Goal: Information Seeking & Learning: Learn about a topic

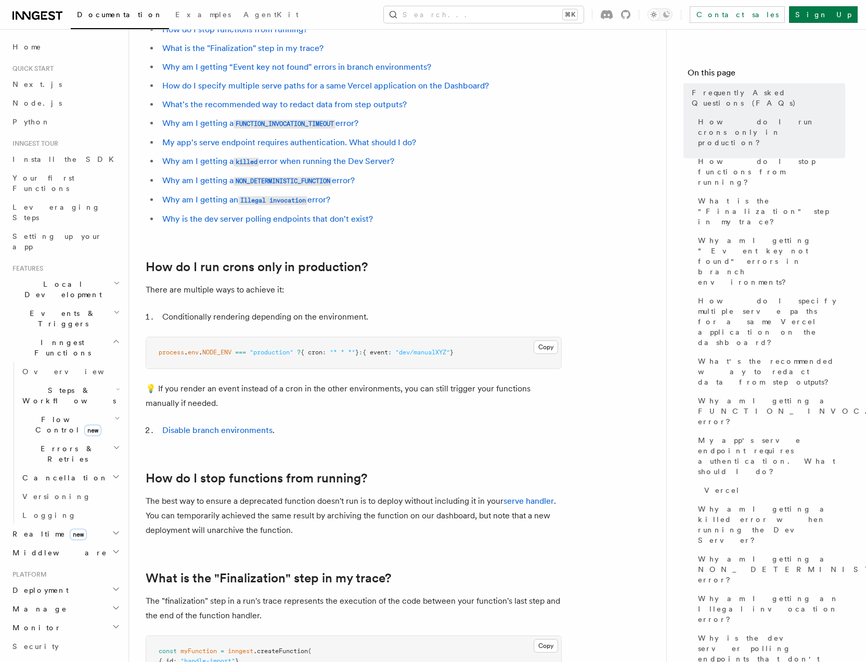
click at [539, 261] on h2 "How do I run crons only in production?" at bounding box center [354, 267] width 416 height 15
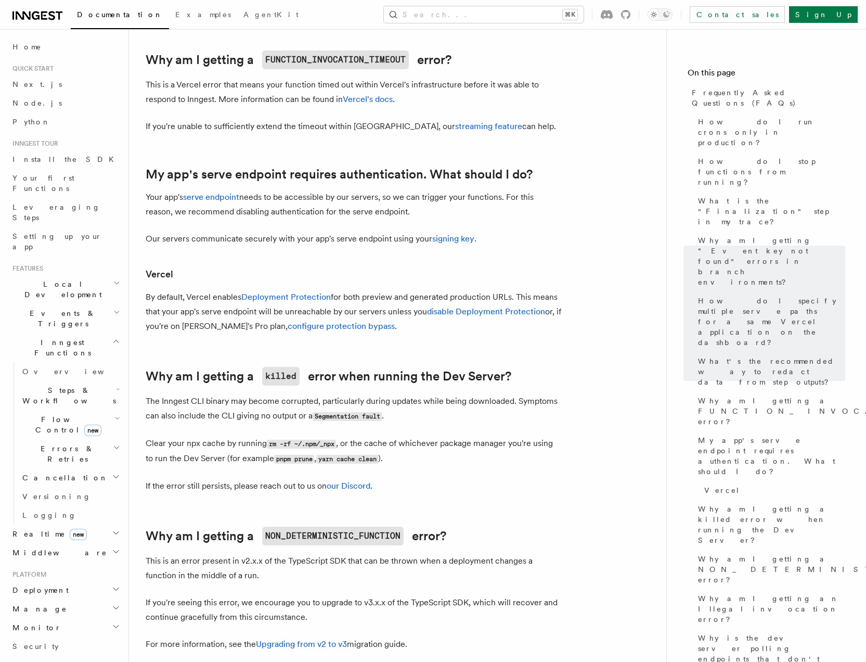
click at [615, 295] on article "Frequently Asked Questions (FAQs) How do I run crons only in production? How do…" at bounding box center [398, 123] width 504 height 2375
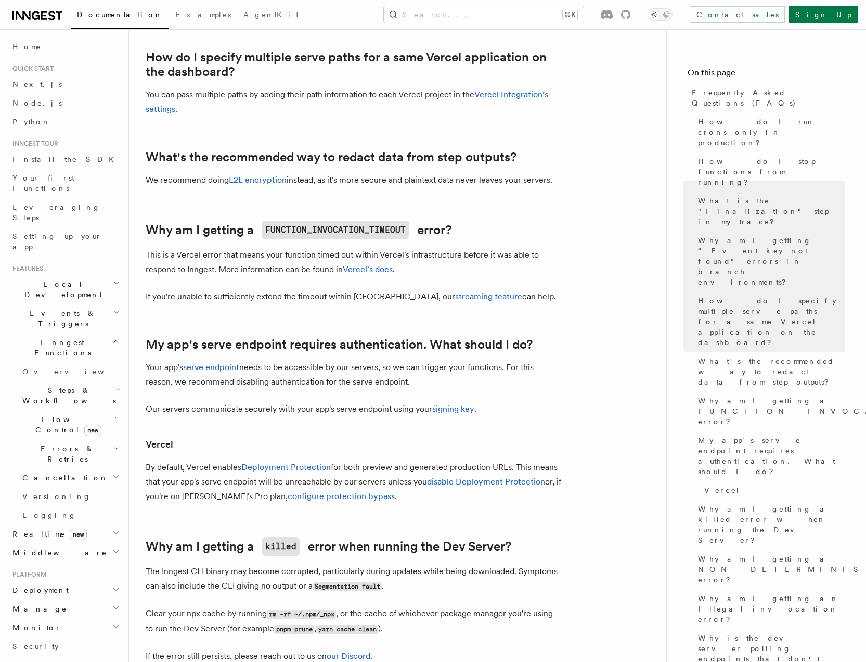
scroll to position [889, 0]
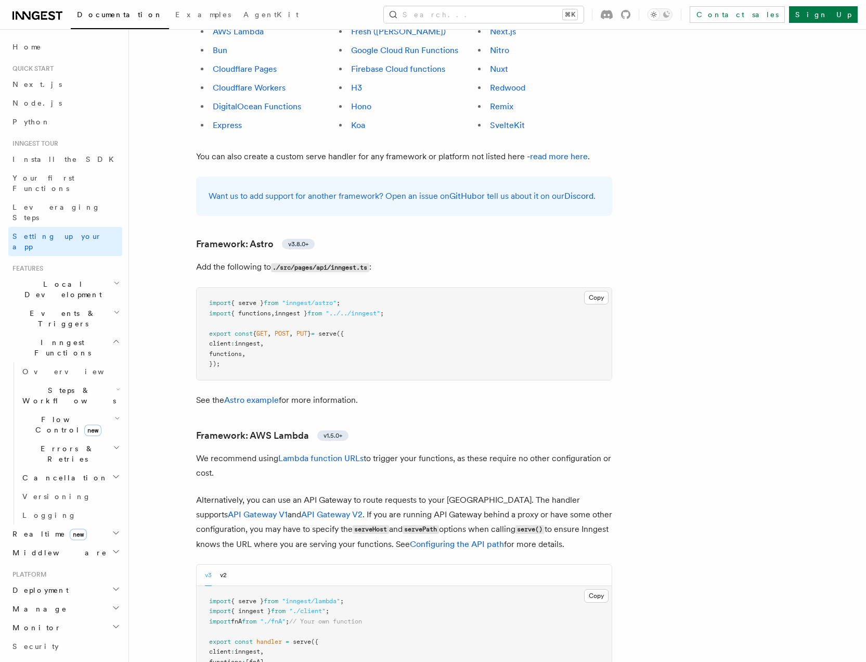
scroll to position [1305, 0]
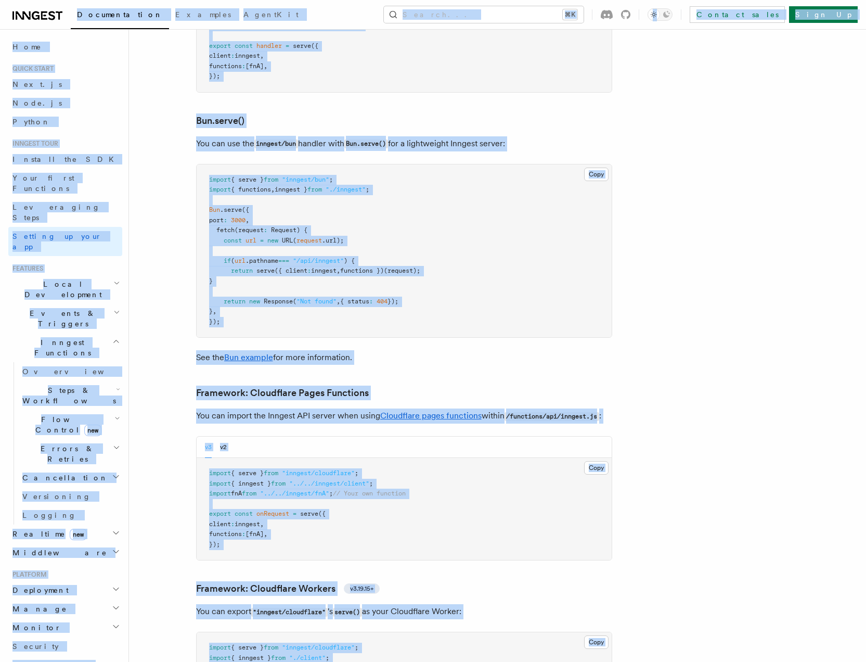
copy div "Loremipsumdol Sitametc AdipiSci Elitse... ⌘D Eiusmod tempo Inci Ut Labore... Et…"
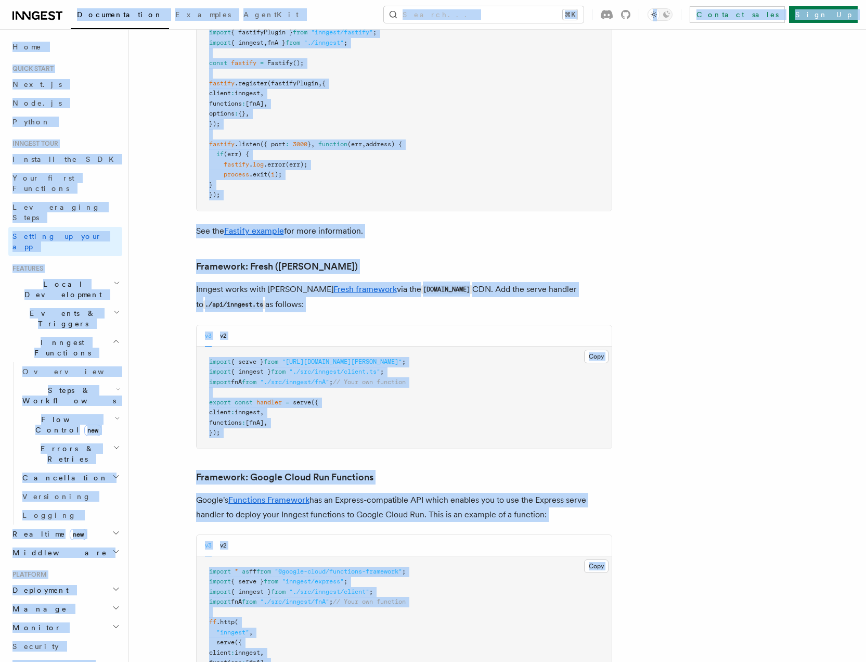
scroll to position [3737, 0]
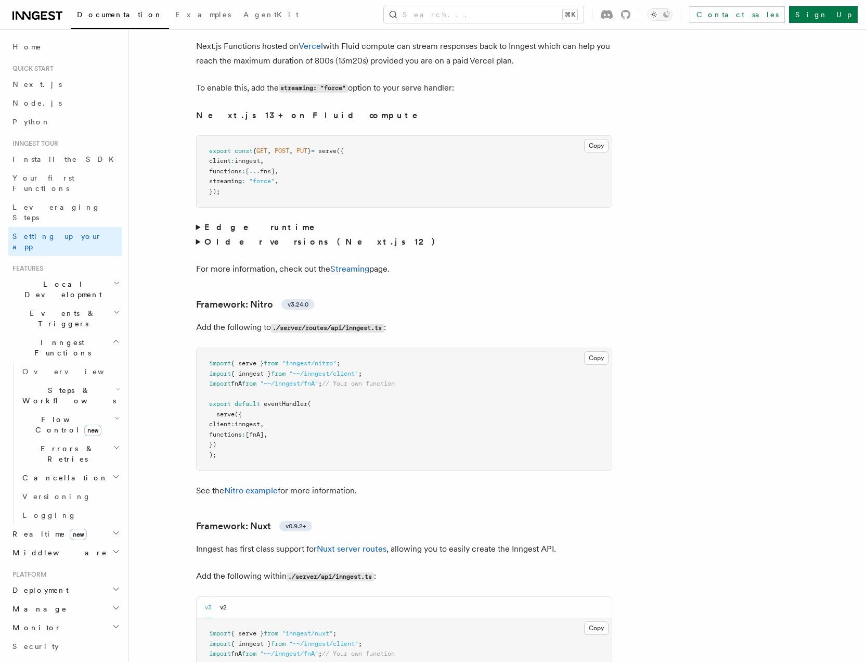
scroll to position [6214, 0]
